Goal: Transaction & Acquisition: Purchase product/service

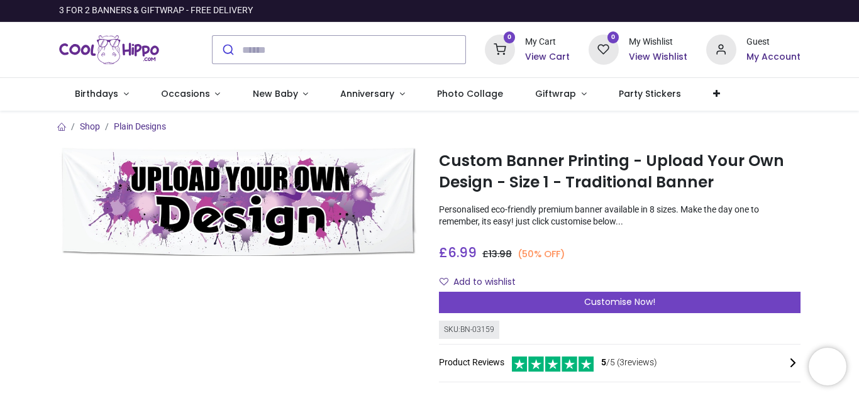
click at [293, 210] on img at bounding box center [240, 202] width 362 height 108
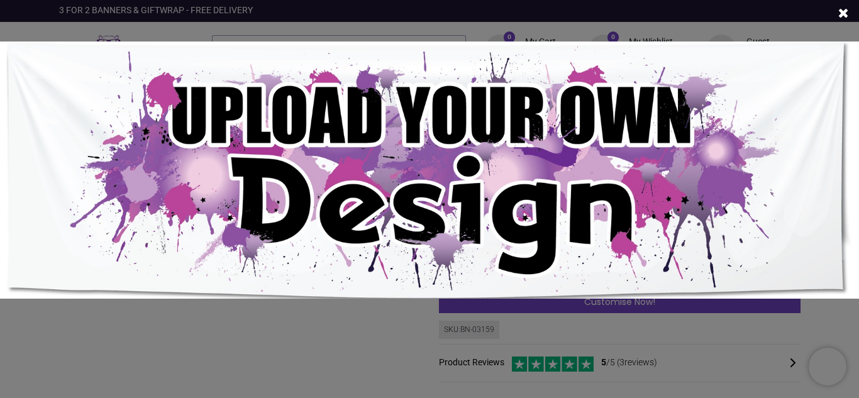
click at [293, 210] on img at bounding box center [429, 171] width 859 height 258
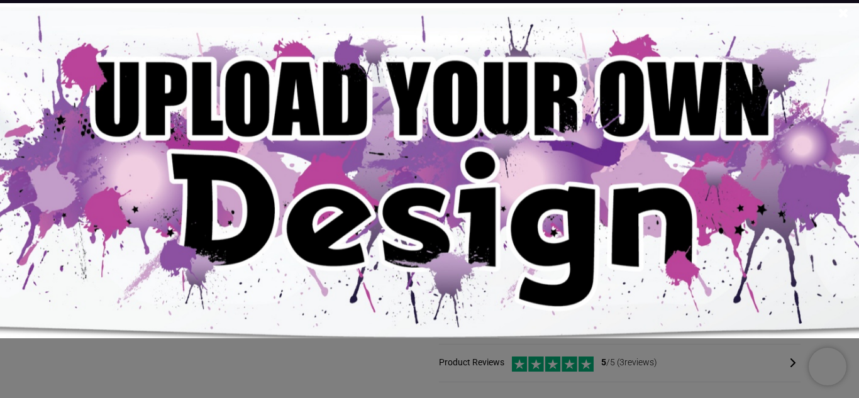
click at [745, 112] on img at bounding box center [429, 170] width 1117 height 335
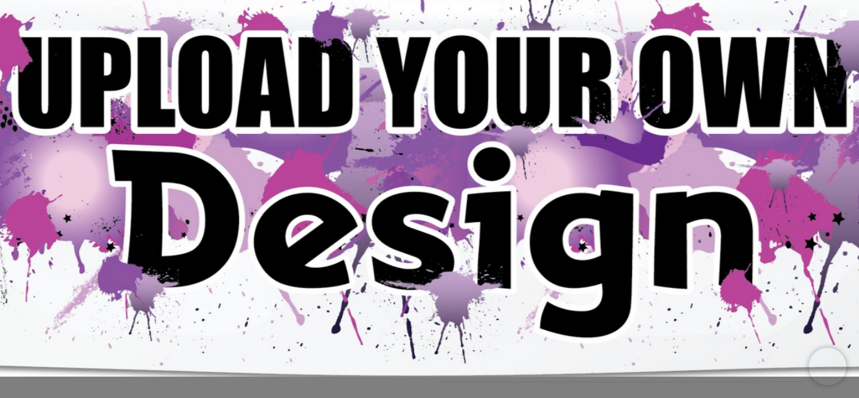
click at [745, 112] on img at bounding box center [429, 170] width 1375 height 413
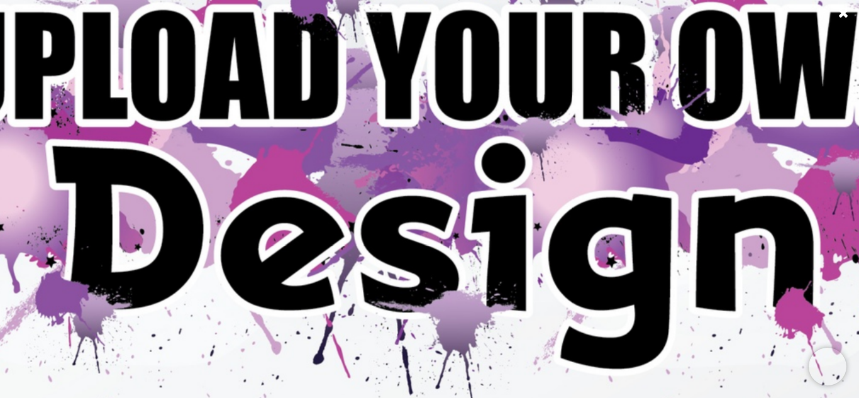
click at [745, 112] on img at bounding box center [429, 170] width 1633 height 490
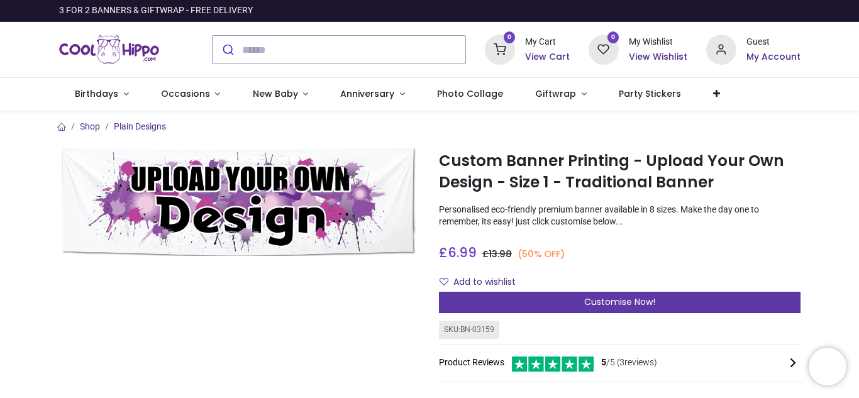
click at [605, 306] on span "Customise Now!" at bounding box center [620, 302] width 71 height 13
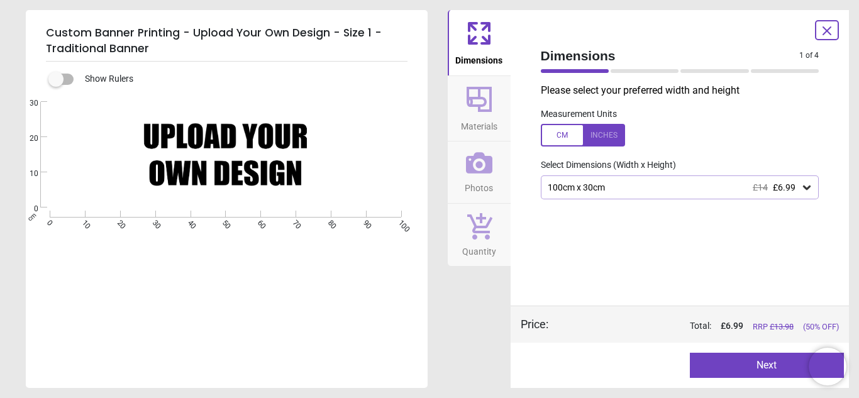
click at [808, 191] on icon at bounding box center [807, 187] width 13 height 13
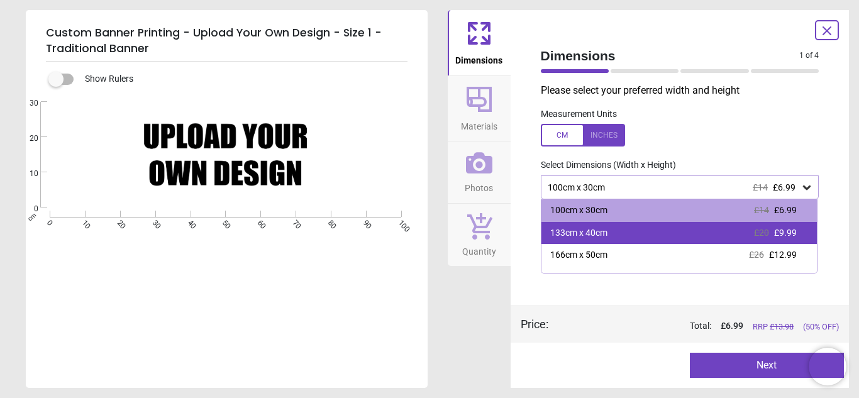
click at [720, 236] on div "133cm x 40cm £20 £9.99" at bounding box center [680, 233] width 276 height 23
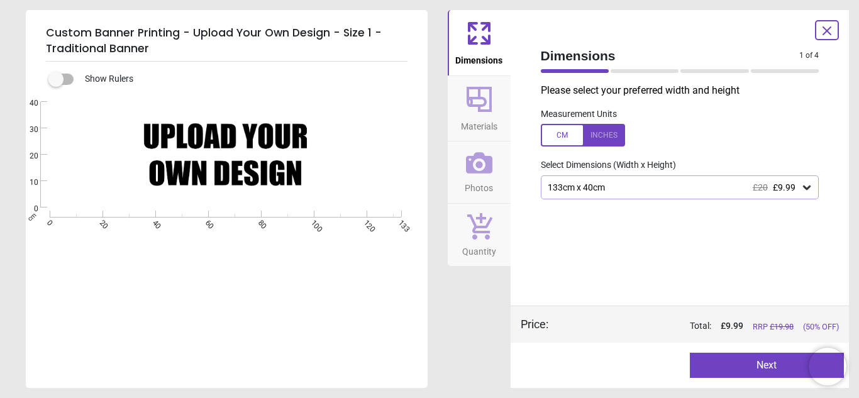
click at [221, 131] on div "Created with Snap null" at bounding box center [226, 155] width 400 height 106
drag, startPoint x: 221, startPoint y: 131, endPoint x: 184, endPoint y: 255, distance: 129.4
click at [184, 255] on div "Created with Snap null cm 0 20 40 60 80 100 120 133 0 10 20 30 40" at bounding box center [226, 221] width 400 height 239
click at [467, 163] on icon at bounding box center [479, 162] width 26 height 21
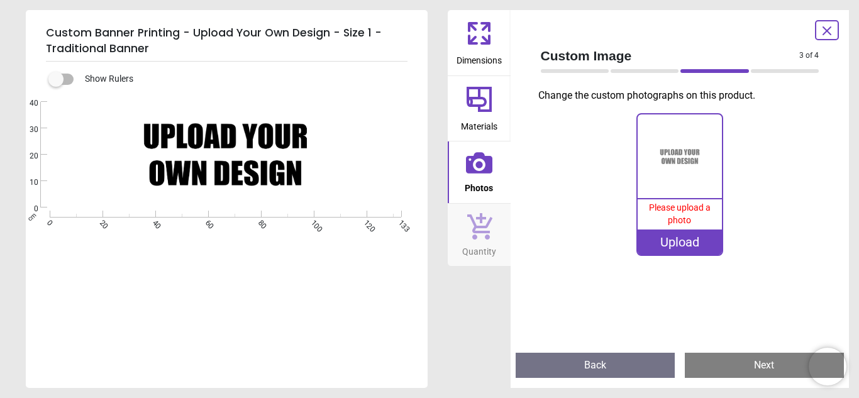
click at [289, 152] on image at bounding box center [225, 155] width 350 height 104
